Goal: Use online tool/utility: Utilize a website feature to perform a specific function

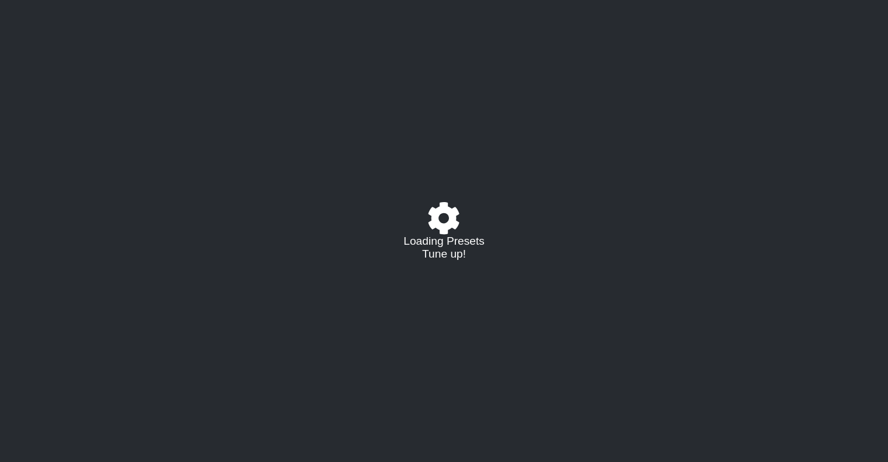
select select "/023177548424"
select select "A"
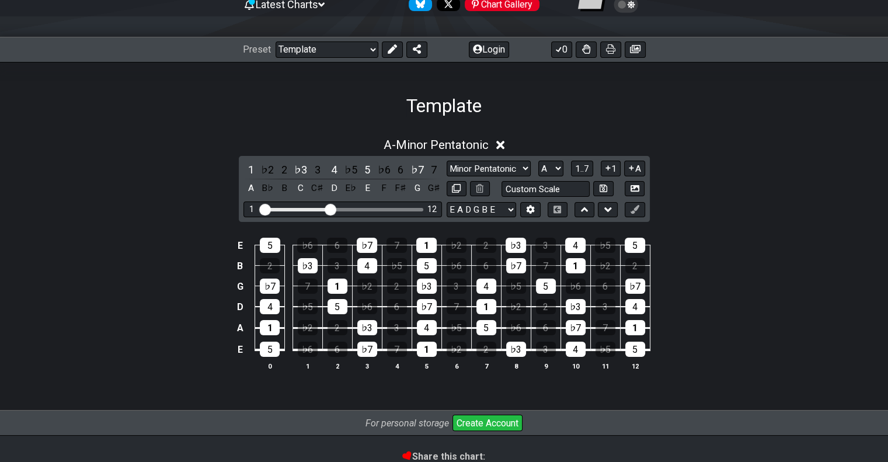
scroll to position [135, 0]
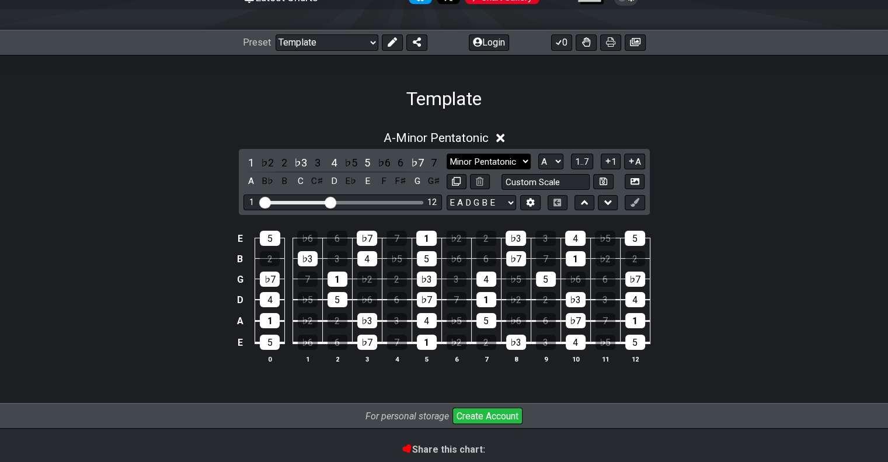
click at [492, 162] on select "Minor Pentatonic Major 3rds Minor Pentatonic Major Pentatonic Minor Blues Major…" at bounding box center [489, 162] width 84 height 16
click at [447, 154] on select "Minor Pentatonic Major 3rds Minor Pentatonic Major Pentatonic Minor Blues Major…" at bounding box center [489, 162] width 84 height 16
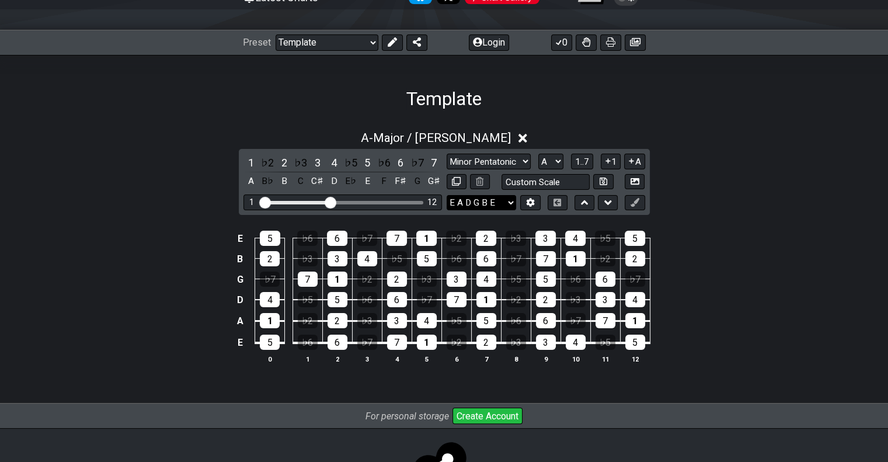
click at [470, 198] on select "E A D G B E E A D G B E E A D G B E B E A D F♯ B A D G C E A D A D G B E E♭ A♭ …" at bounding box center [481, 203] width 69 height 16
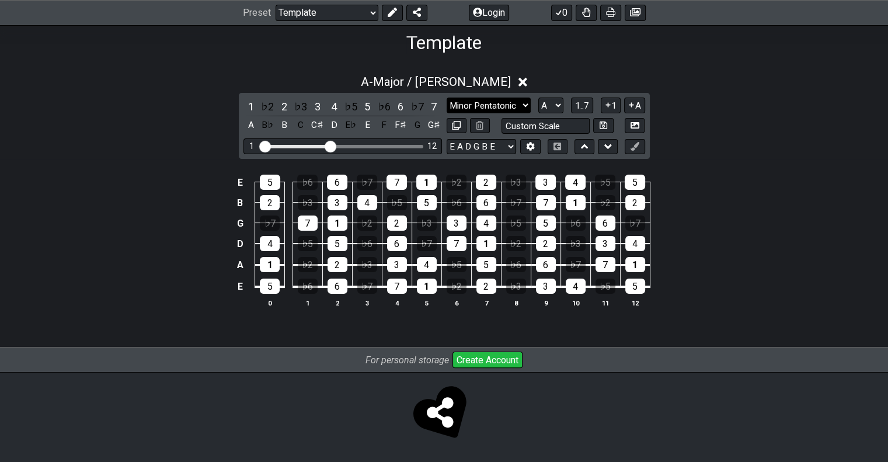
click at [491, 103] on select "Minor Pentatonic Major 3rds Minor Pentatonic Major Pentatonic Minor Blues Major…" at bounding box center [489, 106] width 84 height 16
click at [447, 98] on select "Minor Pentatonic Major 3rds Minor Pentatonic Major Pentatonic Minor Blues Major…" at bounding box center [489, 106] width 84 height 16
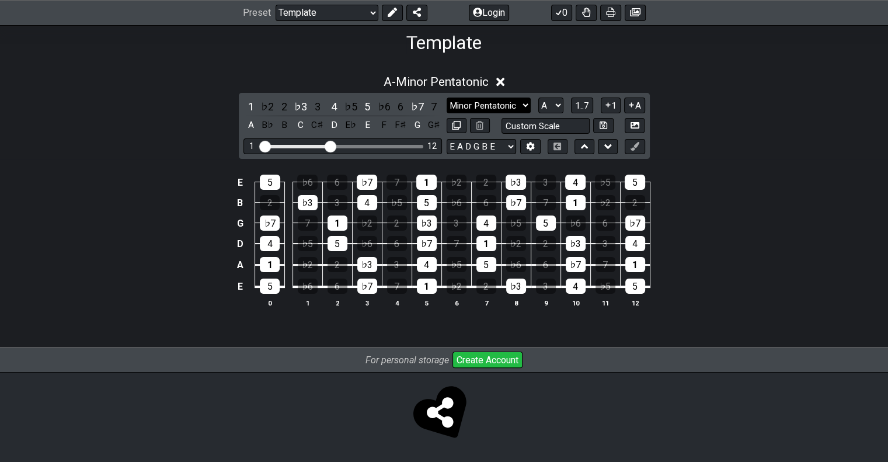
click at [481, 105] on select "Minor Pentatonic Major 3rds Minor Pentatonic Major Pentatonic Minor Blues Major…" at bounding box center [489, 106] width 84 height 16
select select "Major / [PERSON_NAME]"
click at [447, 98] on select "Minor Pentatonic Major 3rds Minor Pentatonic Major Pentatonic Minor Blues Major…" at bounding box center [489, 106] width 84 height 16
